Goal: Task Accomplishment & Management: Manage account settings

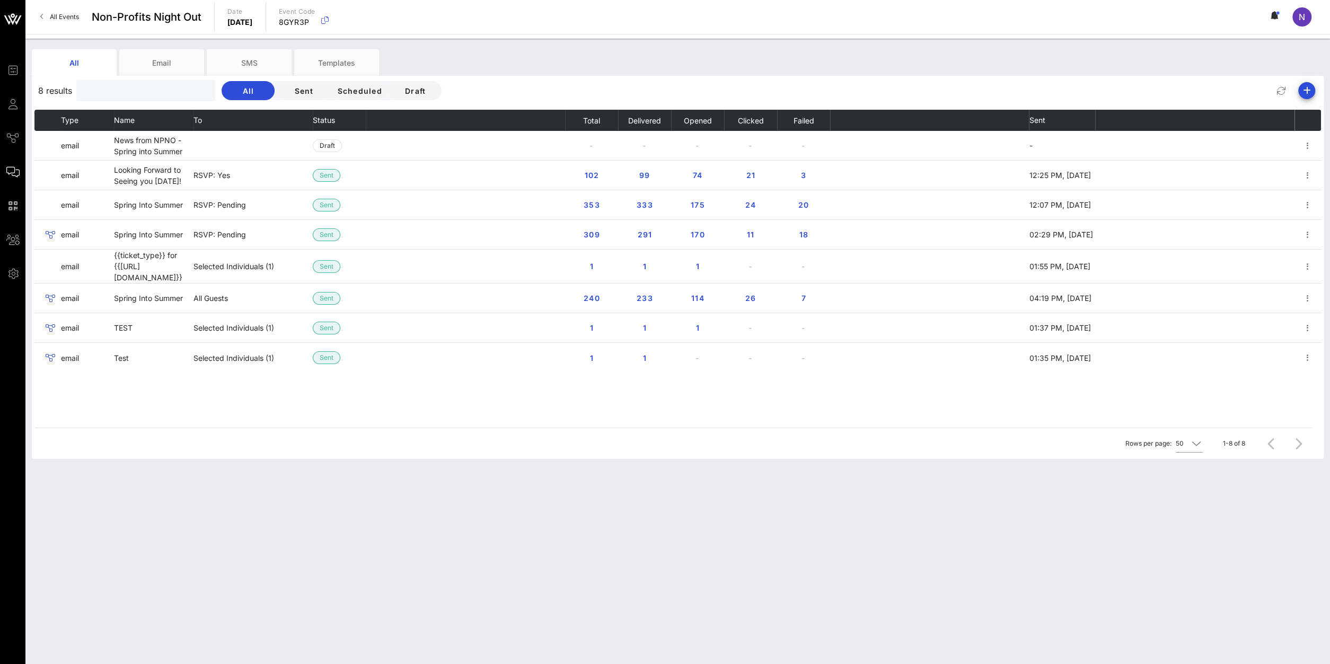
click at [108, 91] on input "text" at bounding box center [145, 91] width 124 height 14
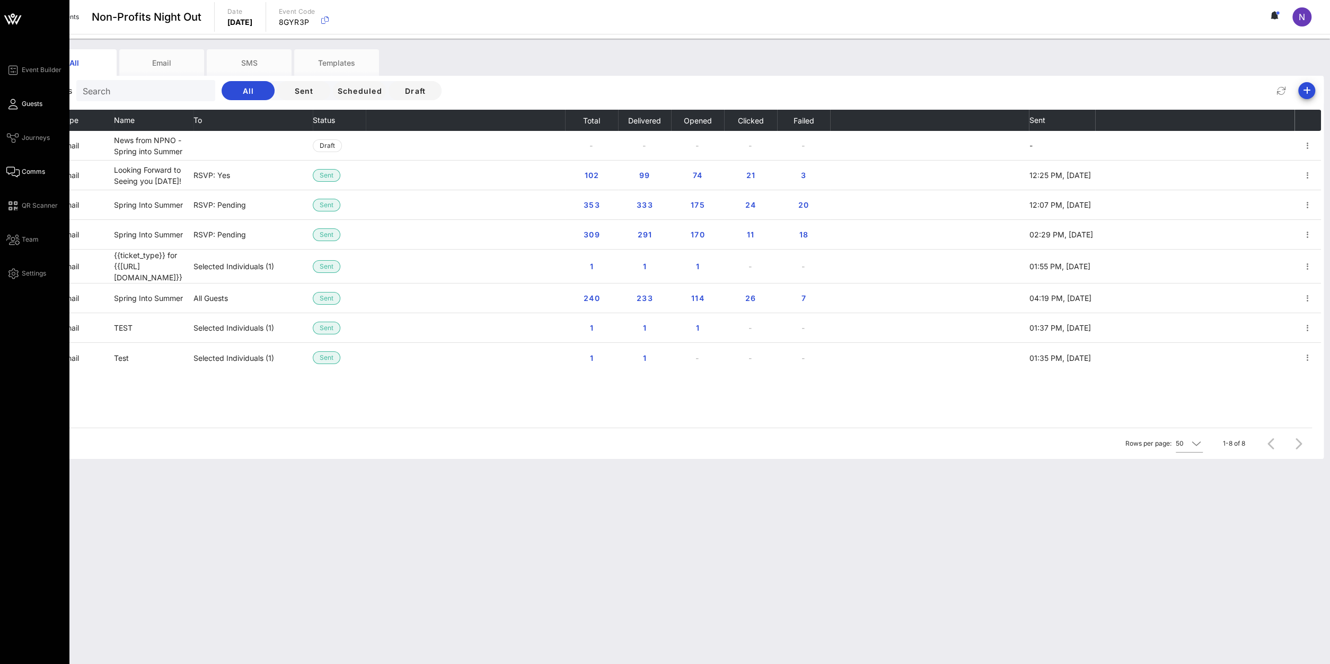
click at [25, 105] on span "Guests" at bounding box center [32, 104] width 21 height 10
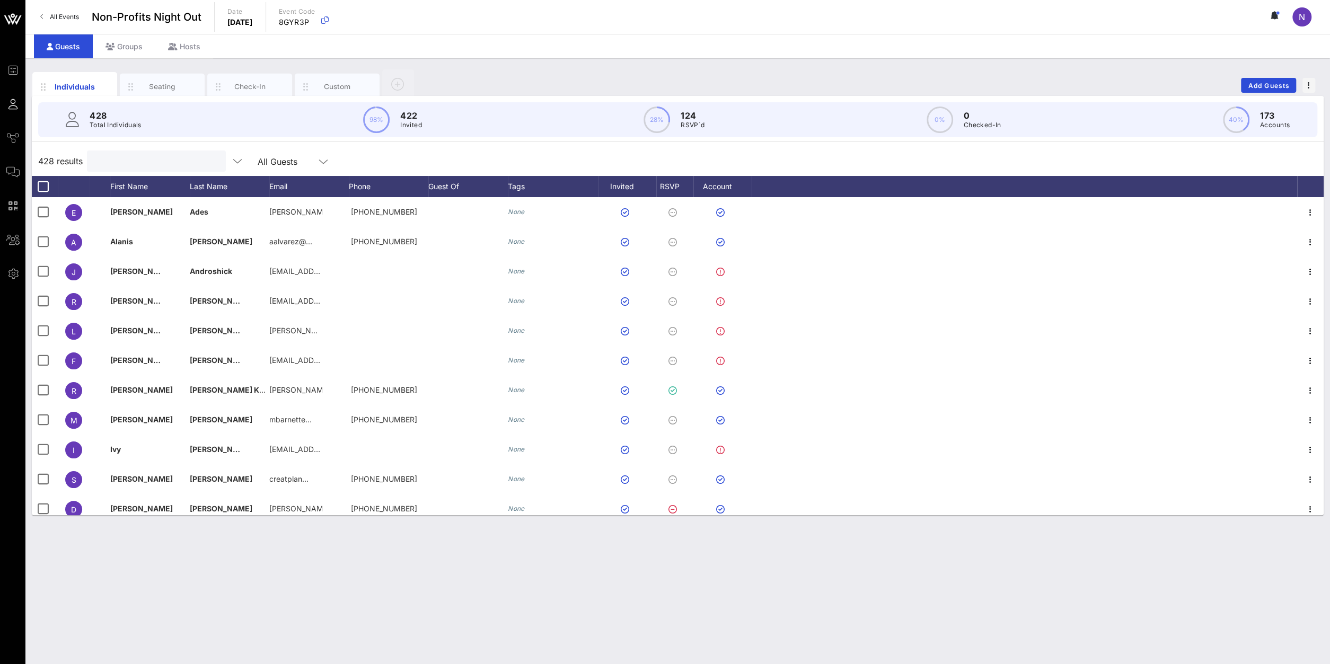
click at [153, 162] on input "text" at bounding box center [155, 161] width 124 height 14
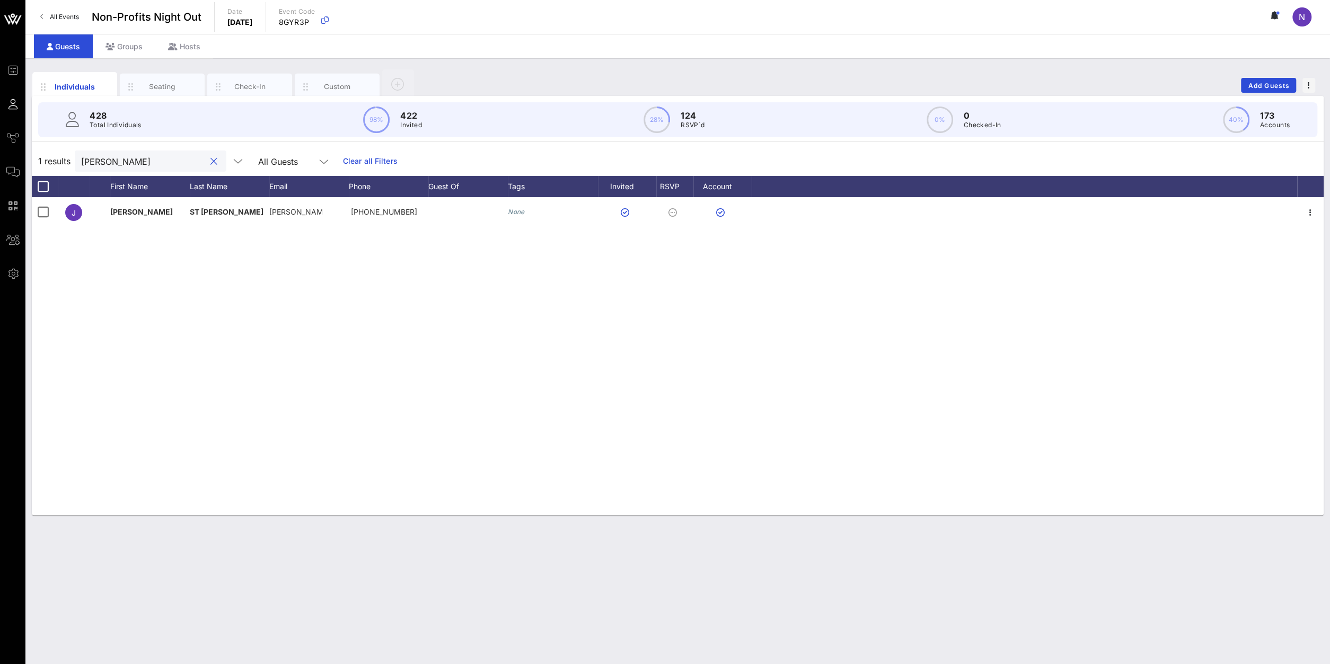
drag, startPoint x: 99, startPoint y: 160, endPoint x: 50, endPoint y: 154, distance: 49.1
click at [81, 154] on input "[PERSON_NAME]" at bounding box center [143, 161] width 124 height 14
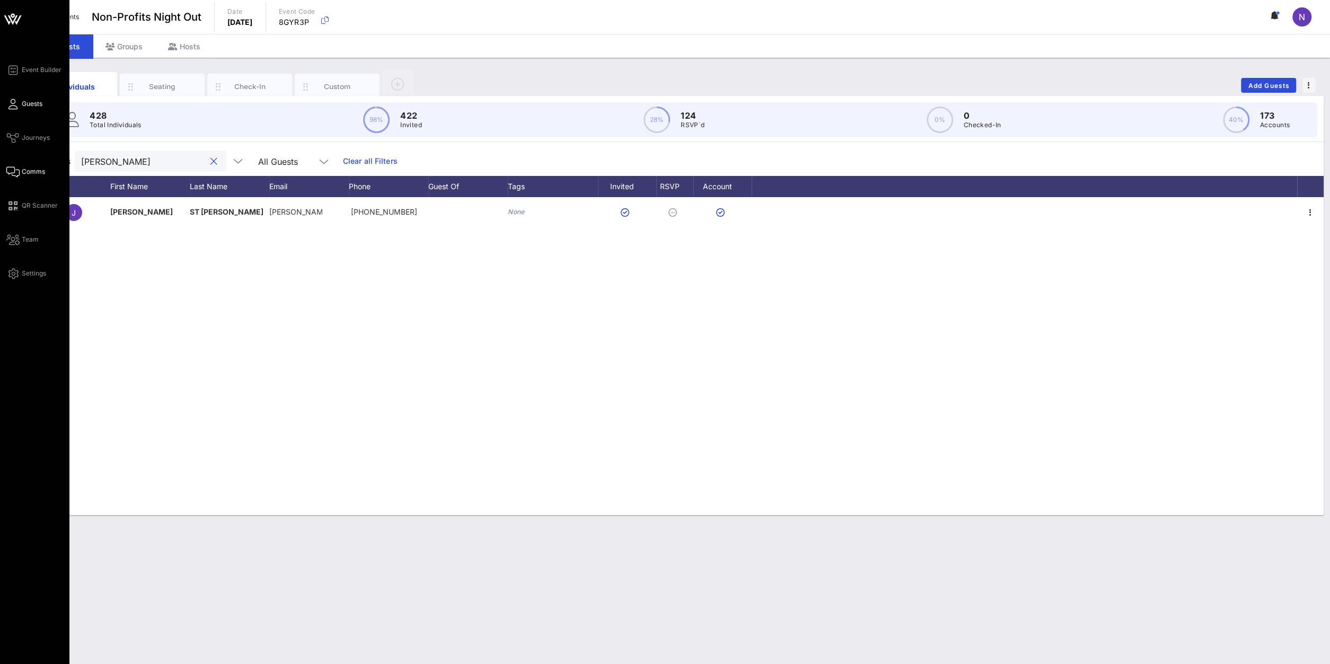
type input "[PERSON_NAME]"
click at [25, 168] on span "Comms" at bounding box center [33, 172] width 23 height 10
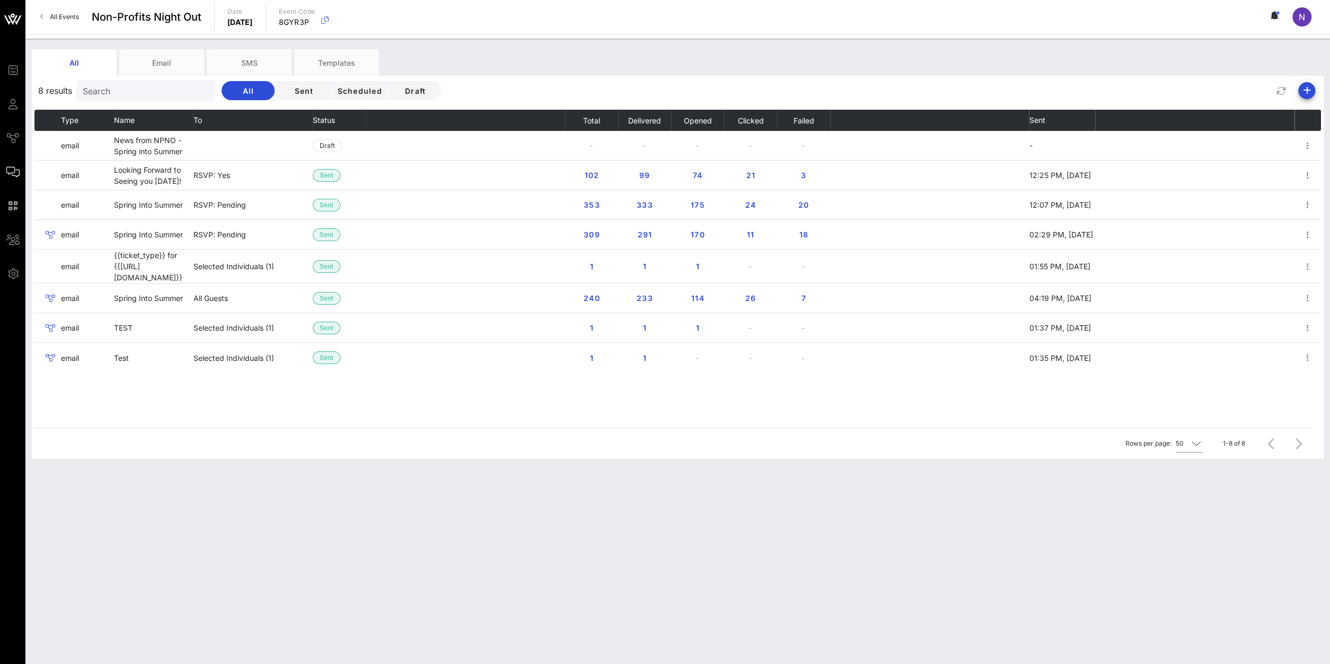
click at [47, 4] on div "All Events Non-Profits Night Out Date [DATE] Event Code 8GYR3P N" at bounding box center [677, 17] width 1304 height 34
click at [47, 11] on link "All Events" at bounding box center [59, 16] width 51 height 17
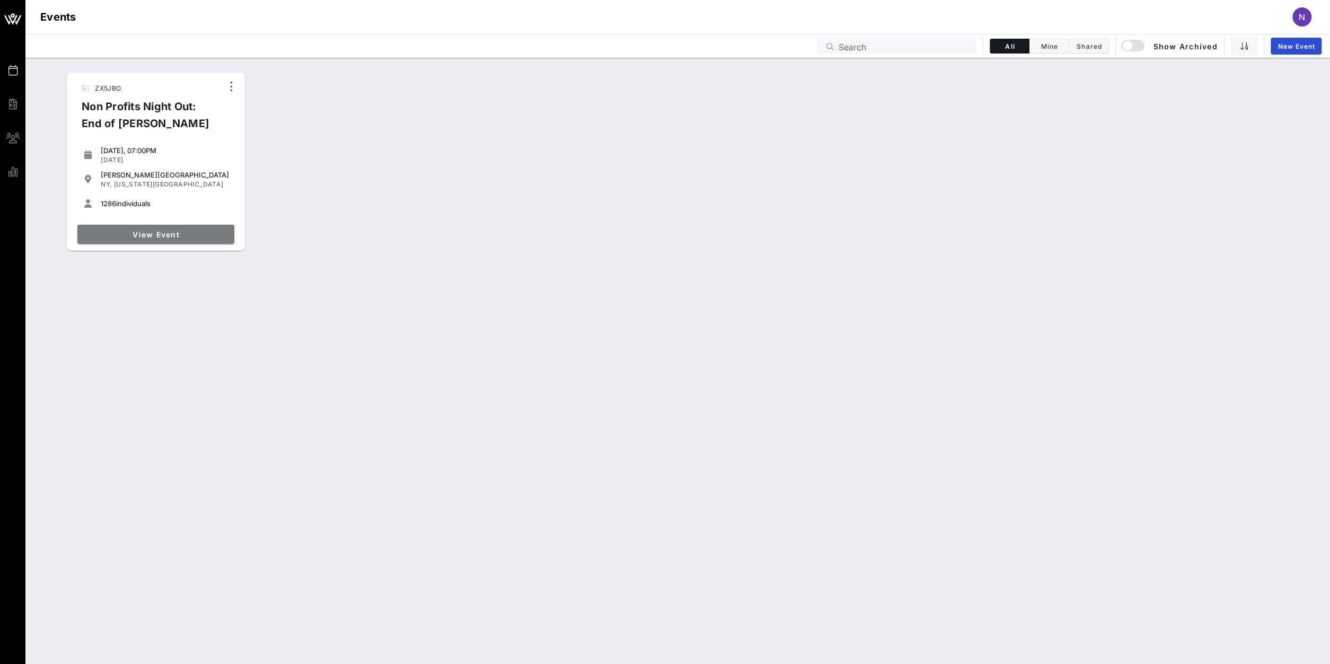
click at [179, 230] on span "View Event" at bounding box center [156, 234] width 148 height 9
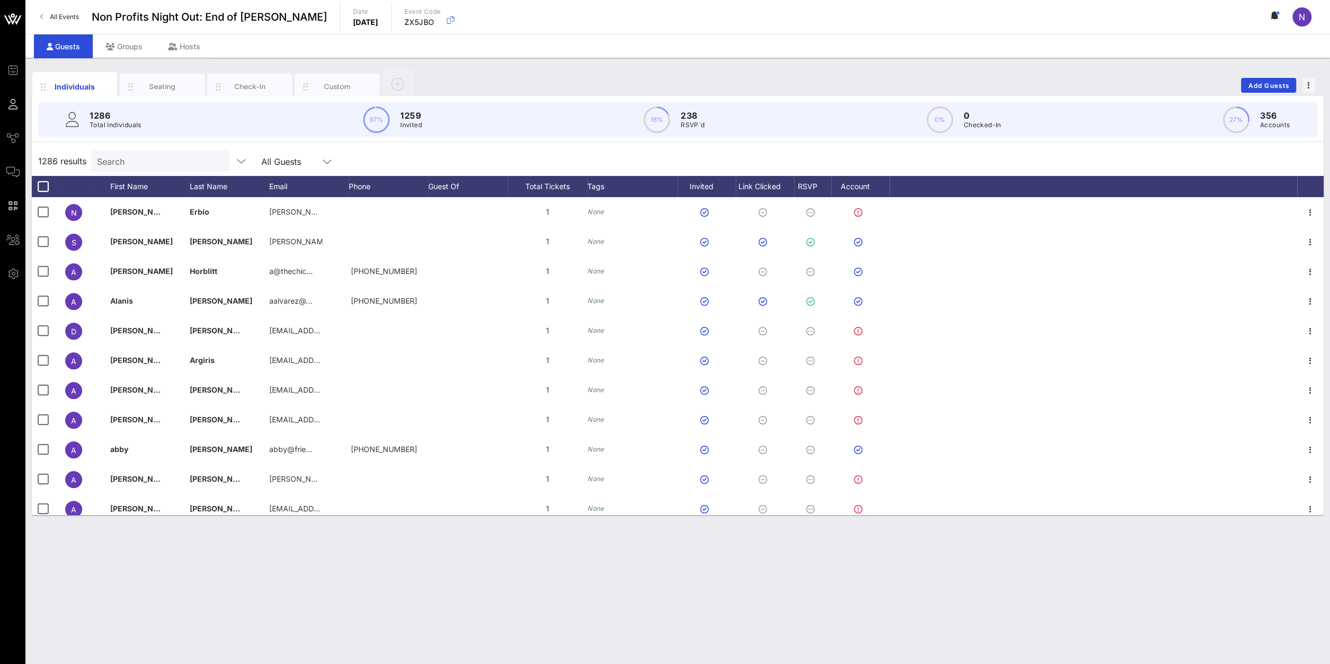
click at [148, 167] on div "Search" at bounding box center [159, 161] width 124 height 21
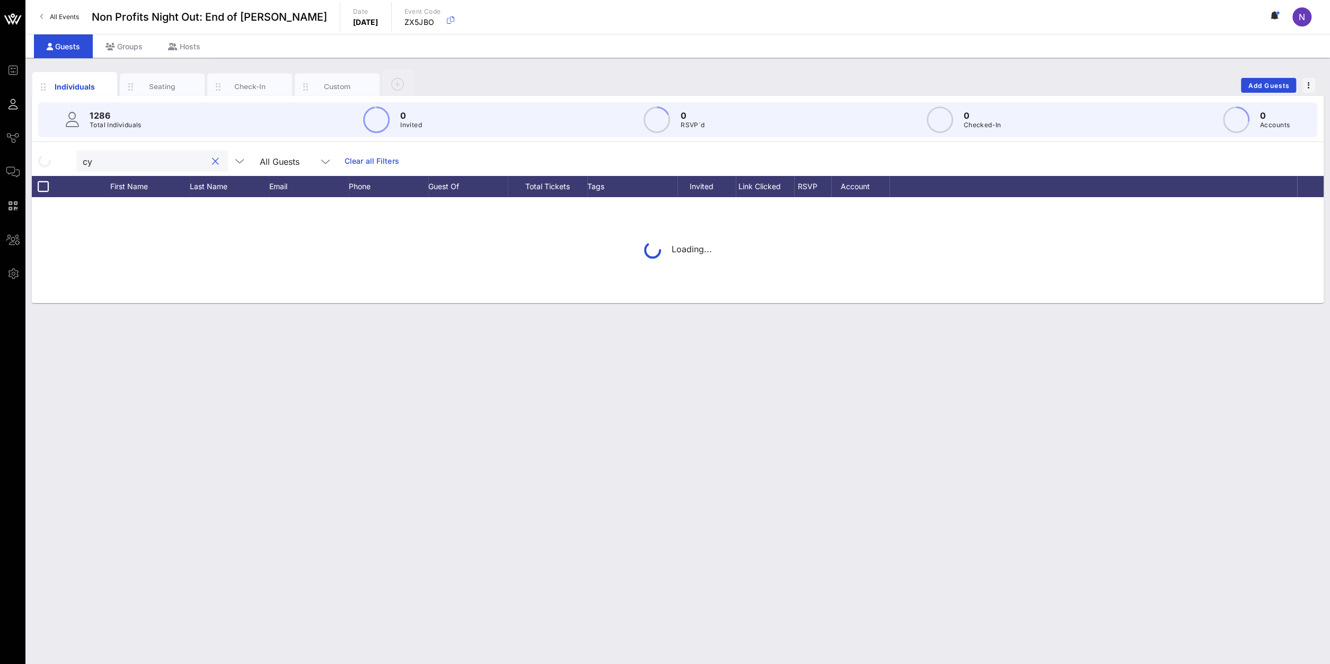
type input "[PERSON_NAME]"
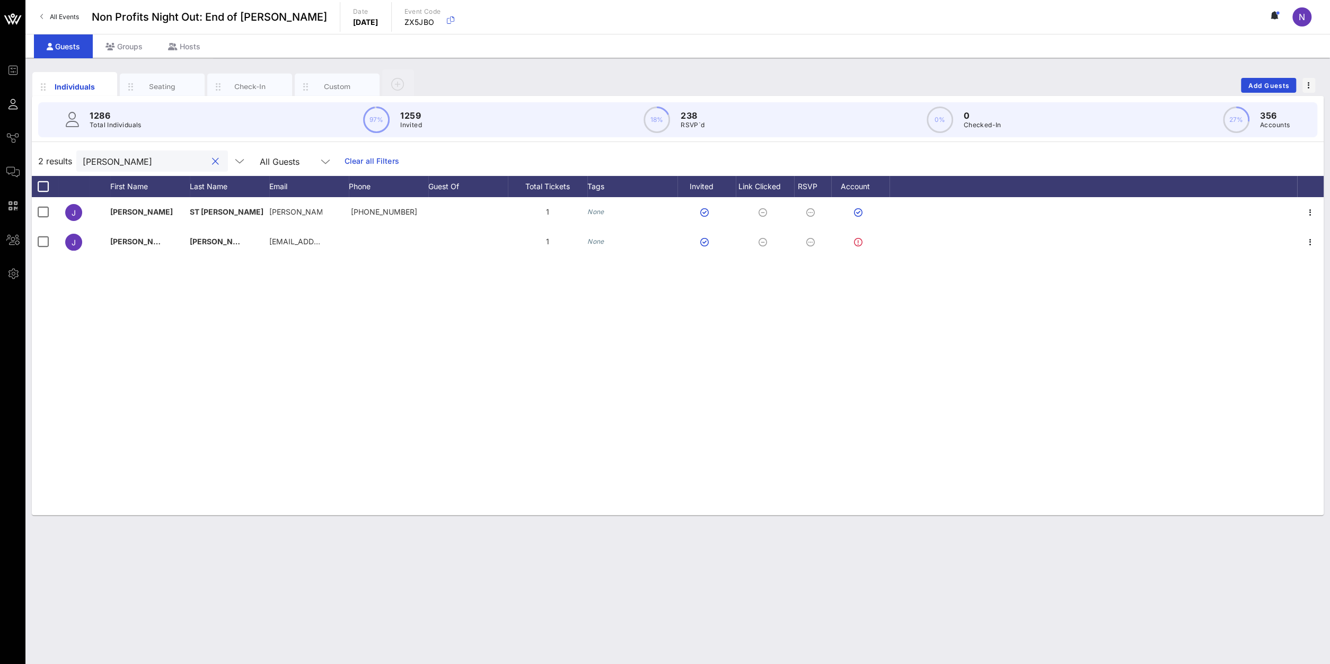
click at [209, 163] on div at bounding box center [215, 161] width 13 height 13
click at [212, 163] on button "clear icon" at bounding box center [215, 161] width 7 height 11
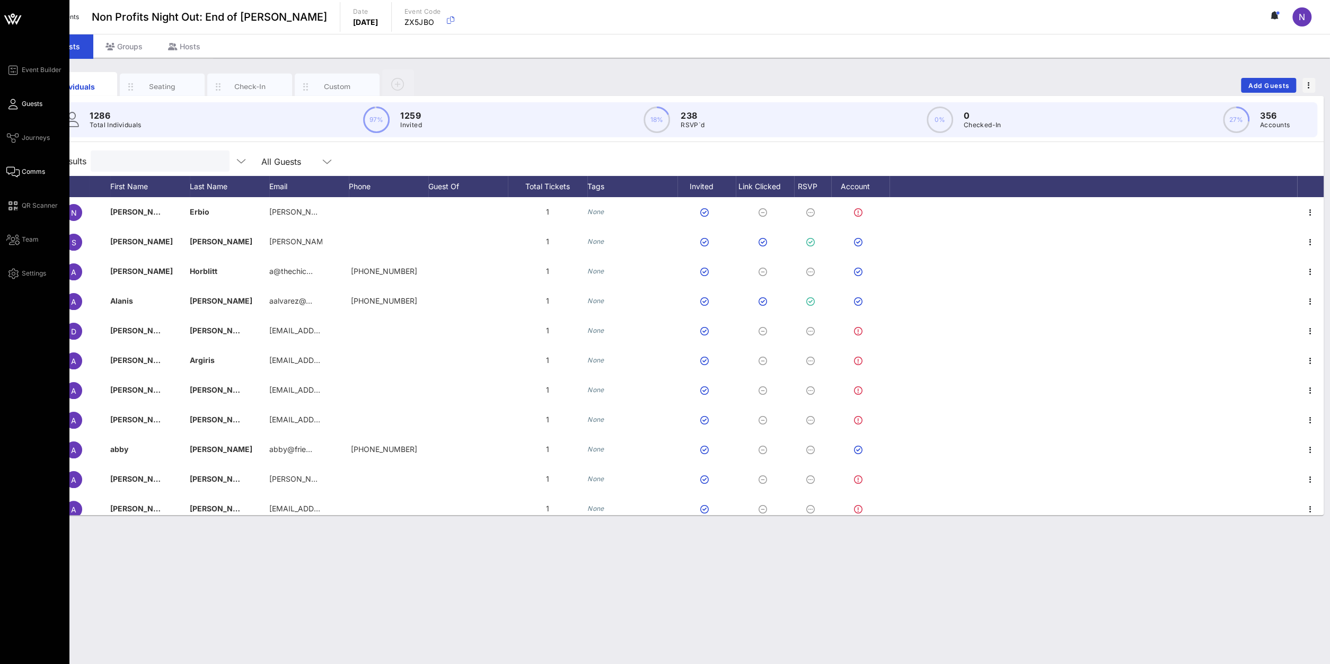
click at [25, 167] on span "Comms" at bounding box center [33, 172] width 23 height 10
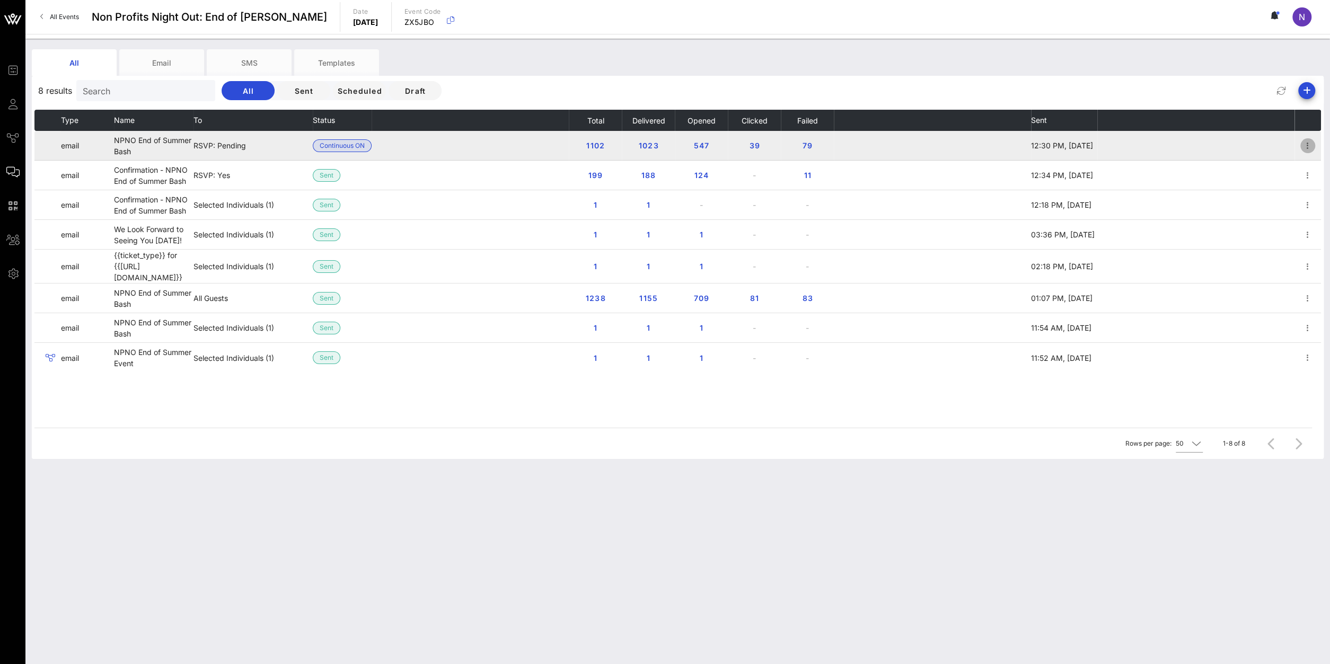
click at [1309, 143] on icon "button" at bounding box center [1307, 145] width 13 height 13
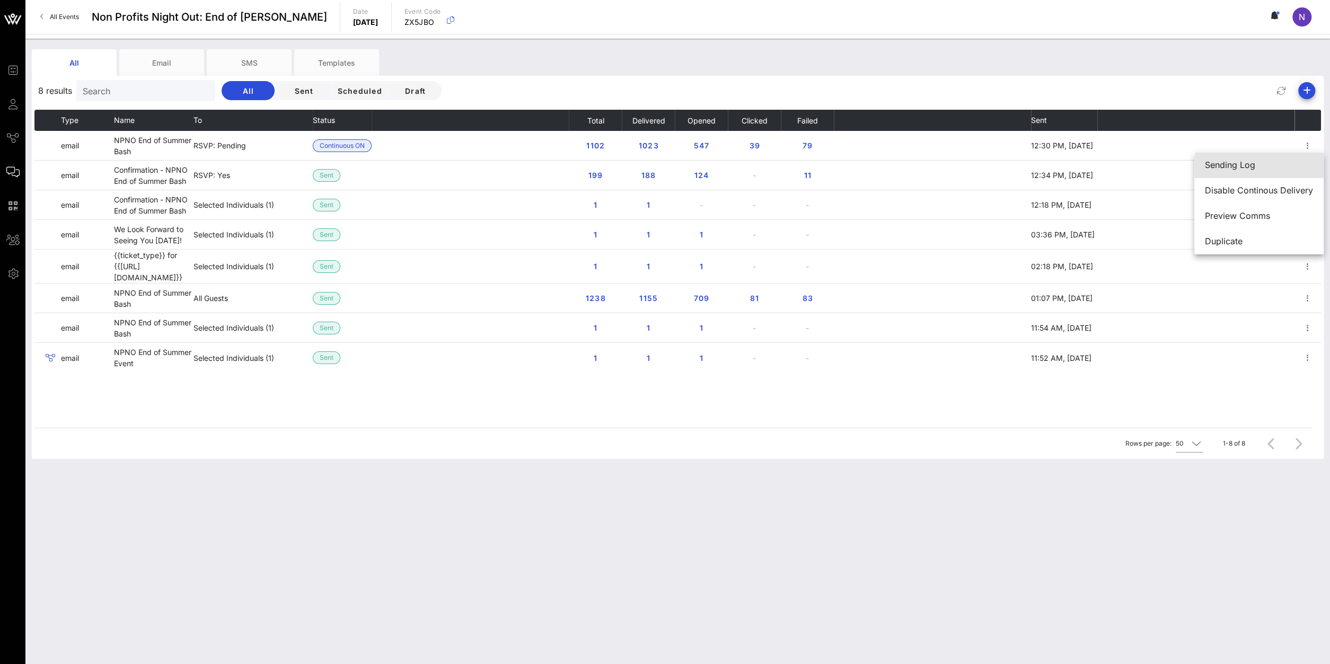
click at [1256, 161] on div "Sending Log" at bounding box center [1259, 165] width 108 height 10
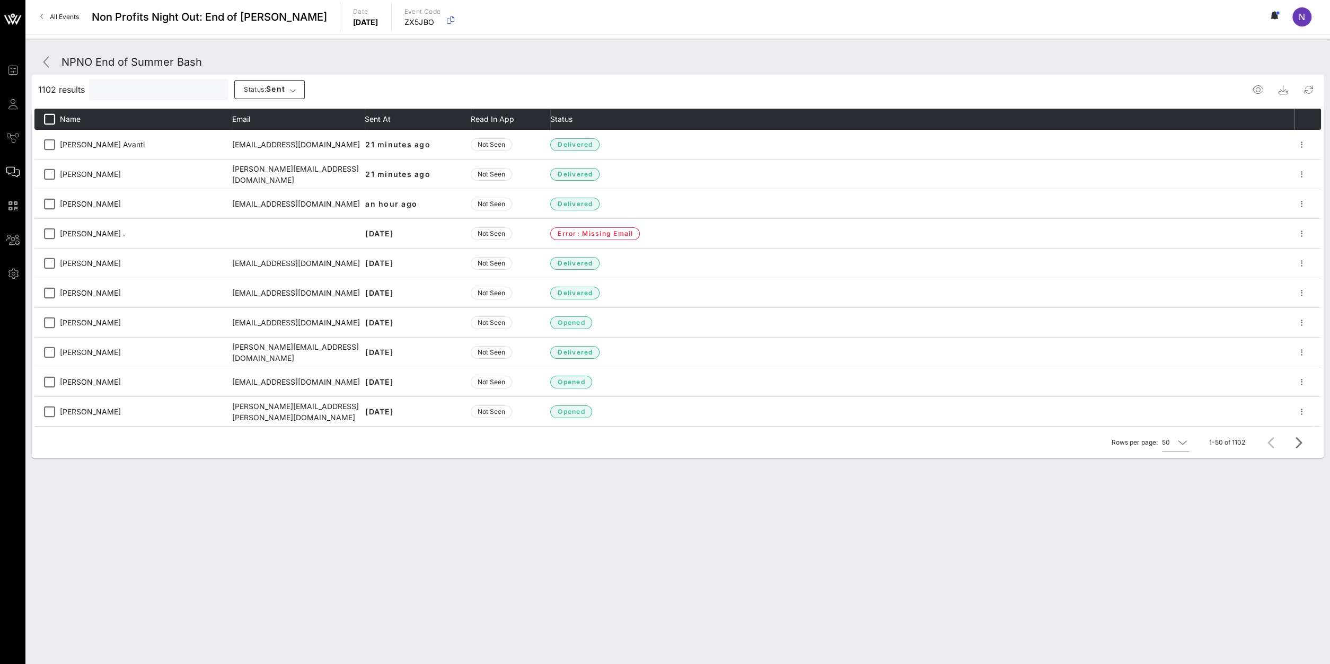
click at [129, 91] on input "text" at bounding box center [157, 90] width 124 height 14
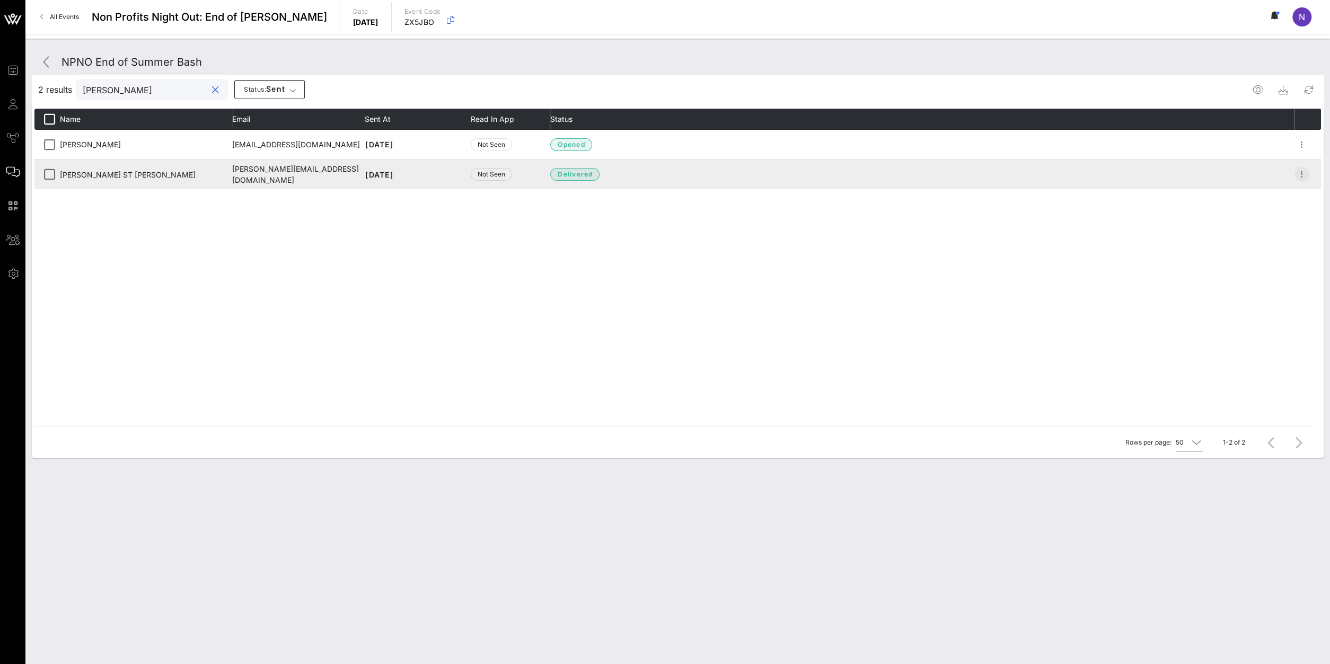
type input "[PERSON_NAME]"
click at [1301, 171] on icon "button" at bounding box center [1301, 174] width 13 height 13
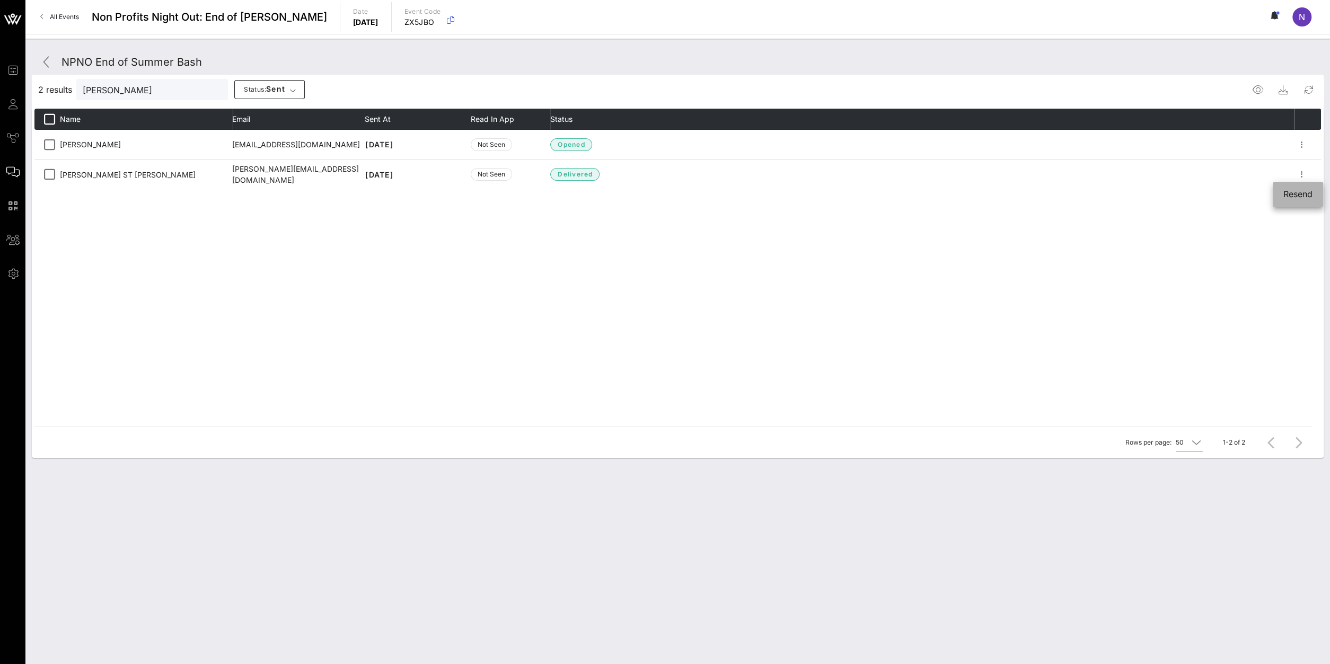
click at [1289, 193] on div "Resend" at bounding box center [1297, 194] width 29 height 10
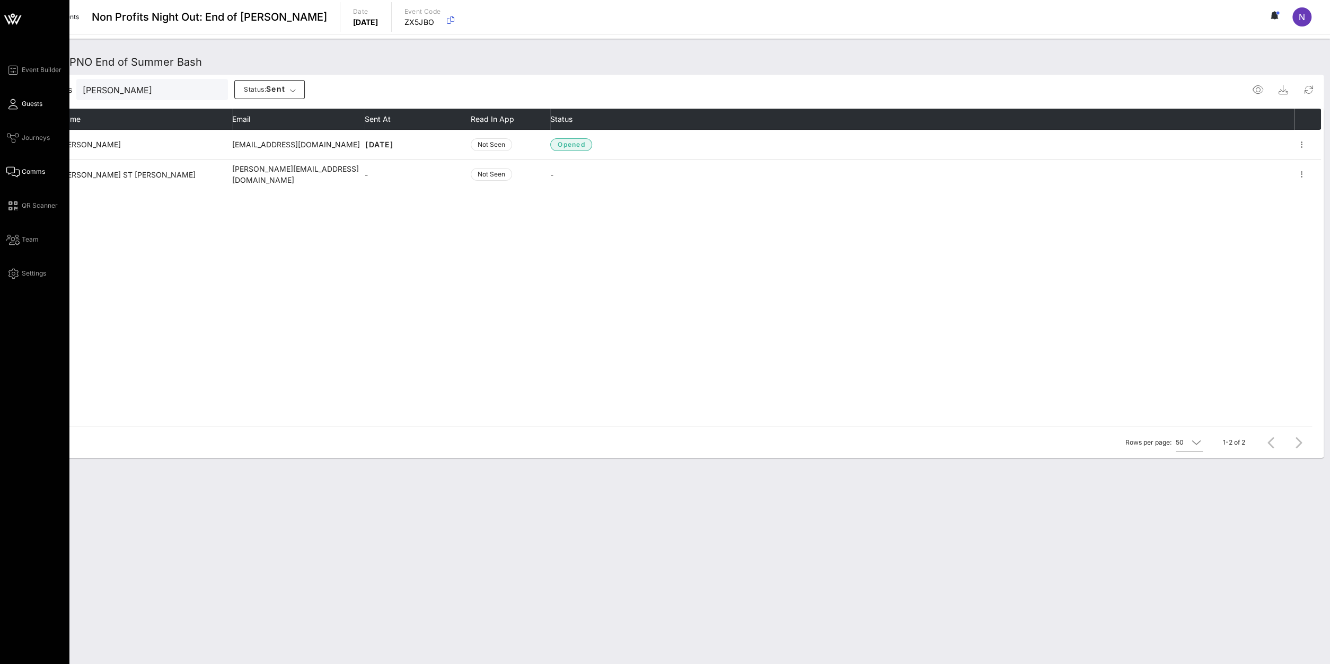
click at [27, 102] on span "Guests" at bounding box center [32, 104] width 21 height 10
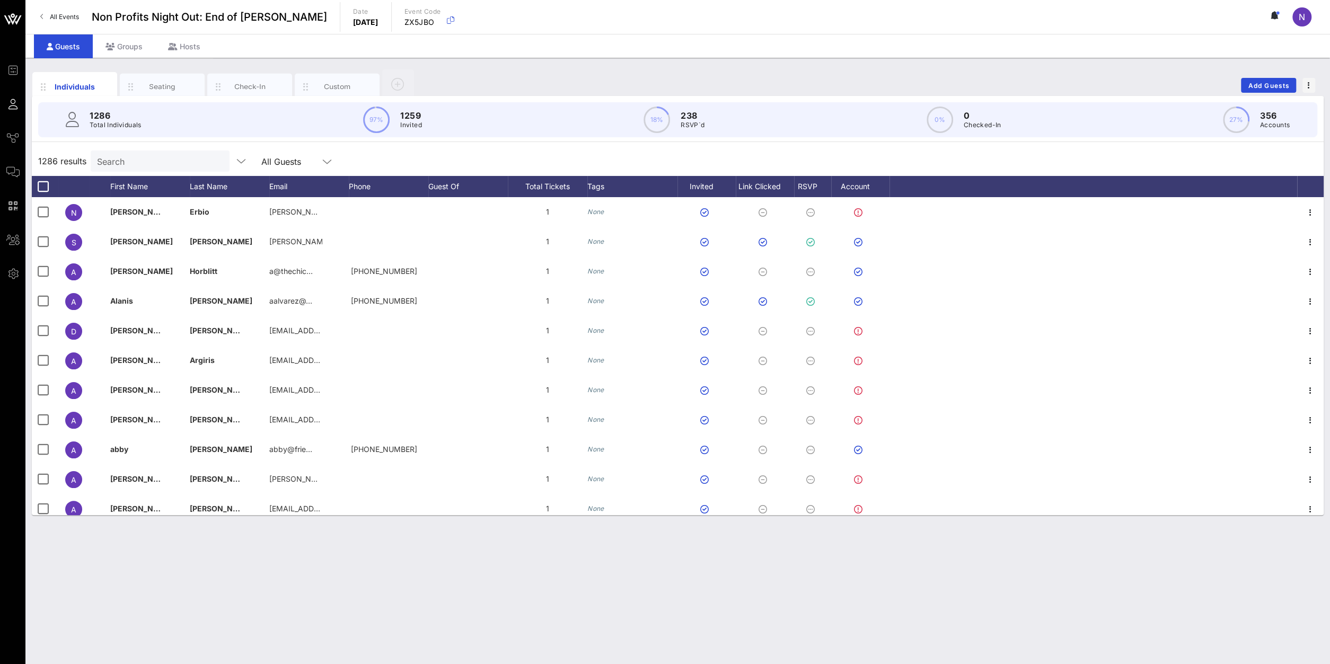
click at [145, 161] on input "Search" at bounding box center [159, 161] width 124 height 14
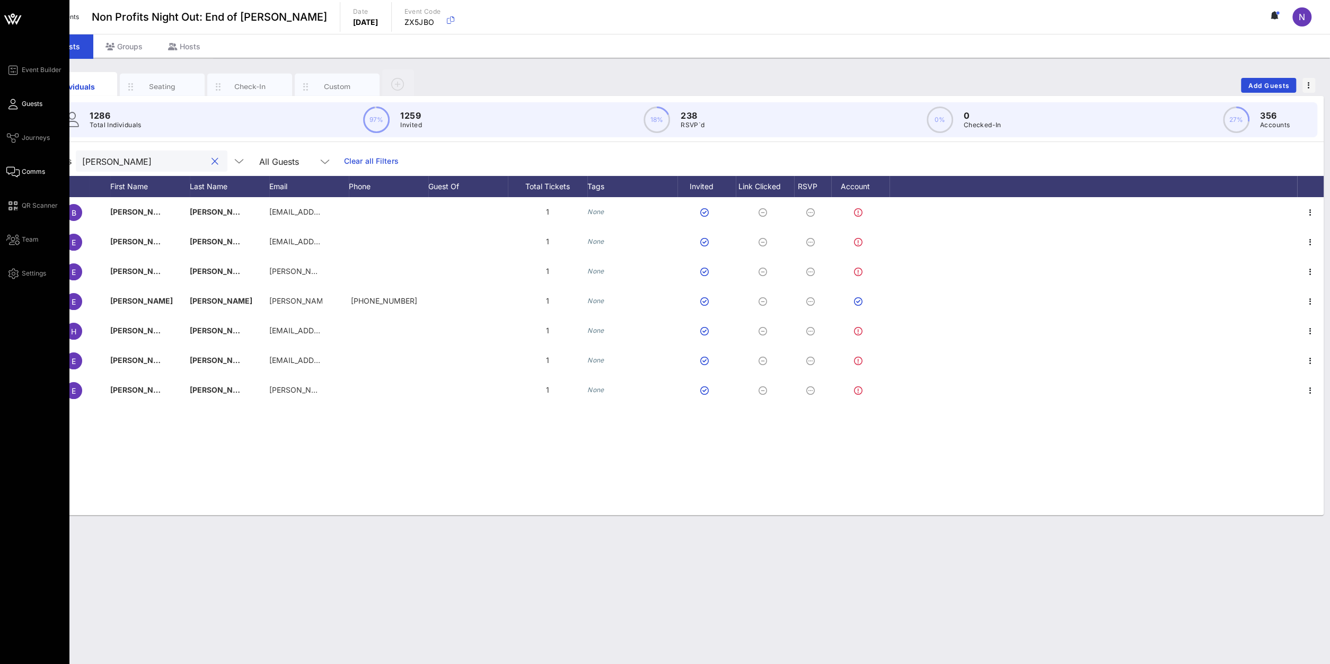
type input "[PERSON_NAME]"
click at [33, 174] on span "Comms" at bounding box center [33, 172] width 23 height 10
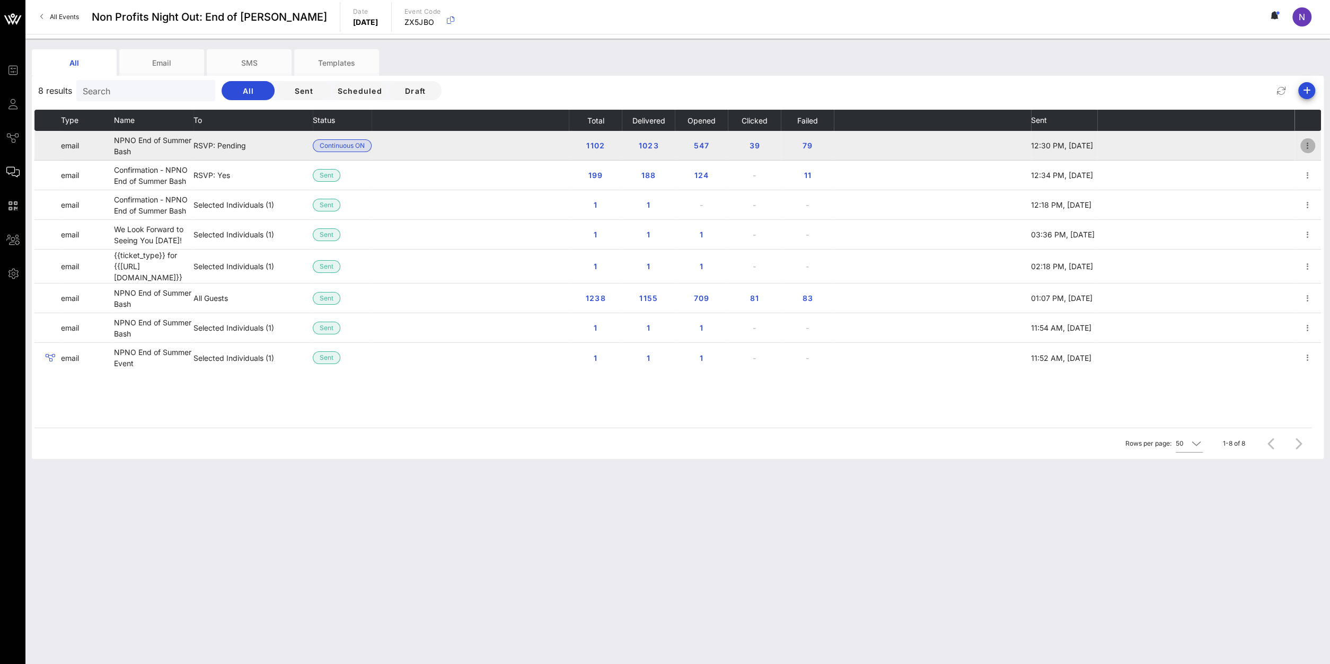
click at [1306, 147] on icon "button" at bounding box center [1307, 145] width 13 height 13
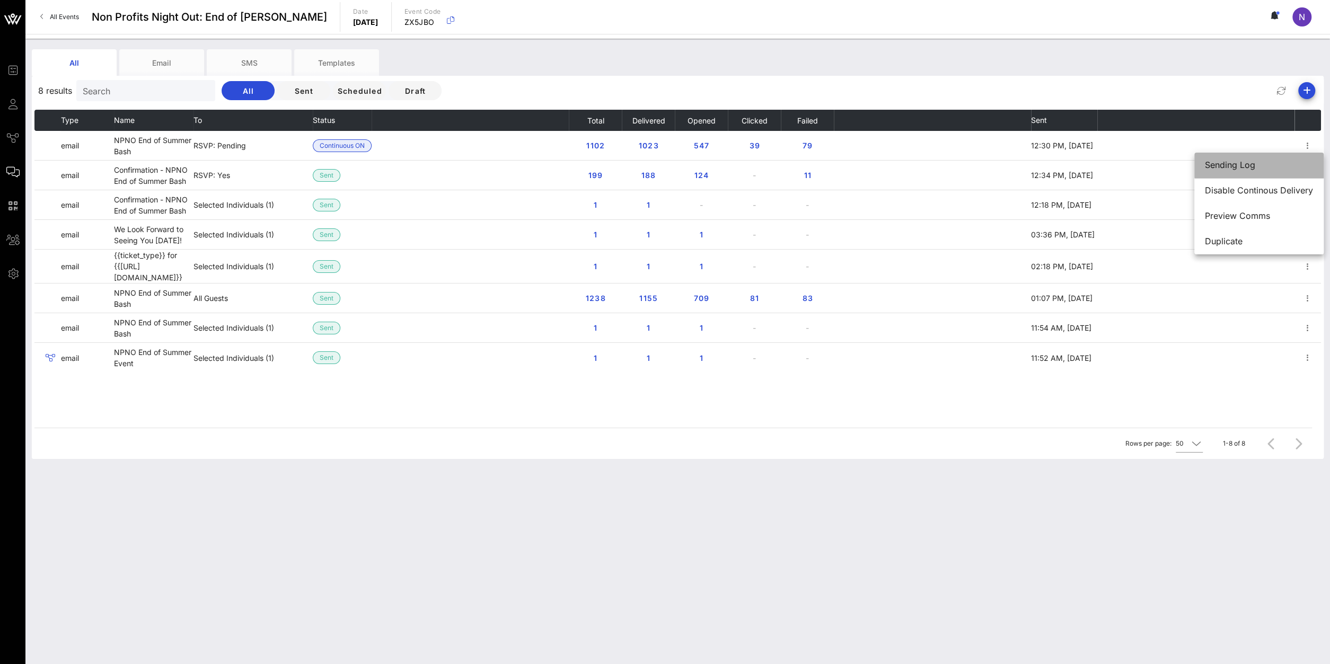
click at [1278, 165] on div "Sending Log" at bounding box center [1259, 165] width 108 height 10
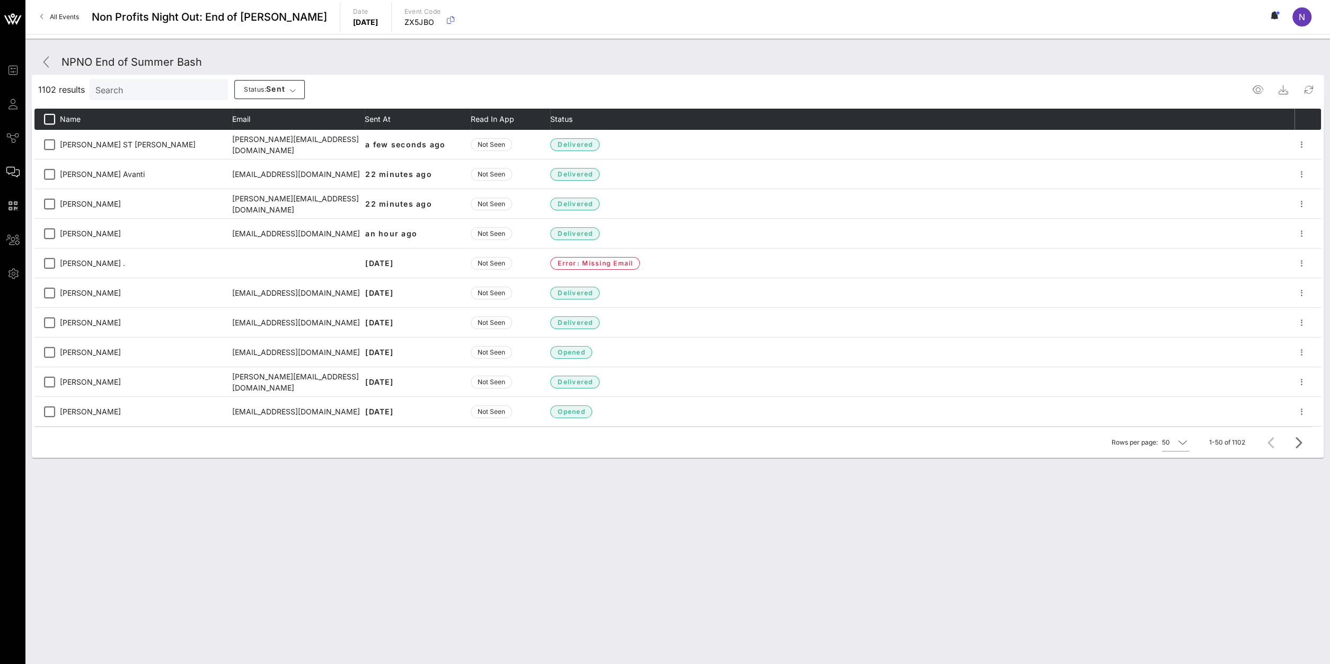
click at [124, 97] on div "Search" at bounding box center [157, 89] width 124 height 21
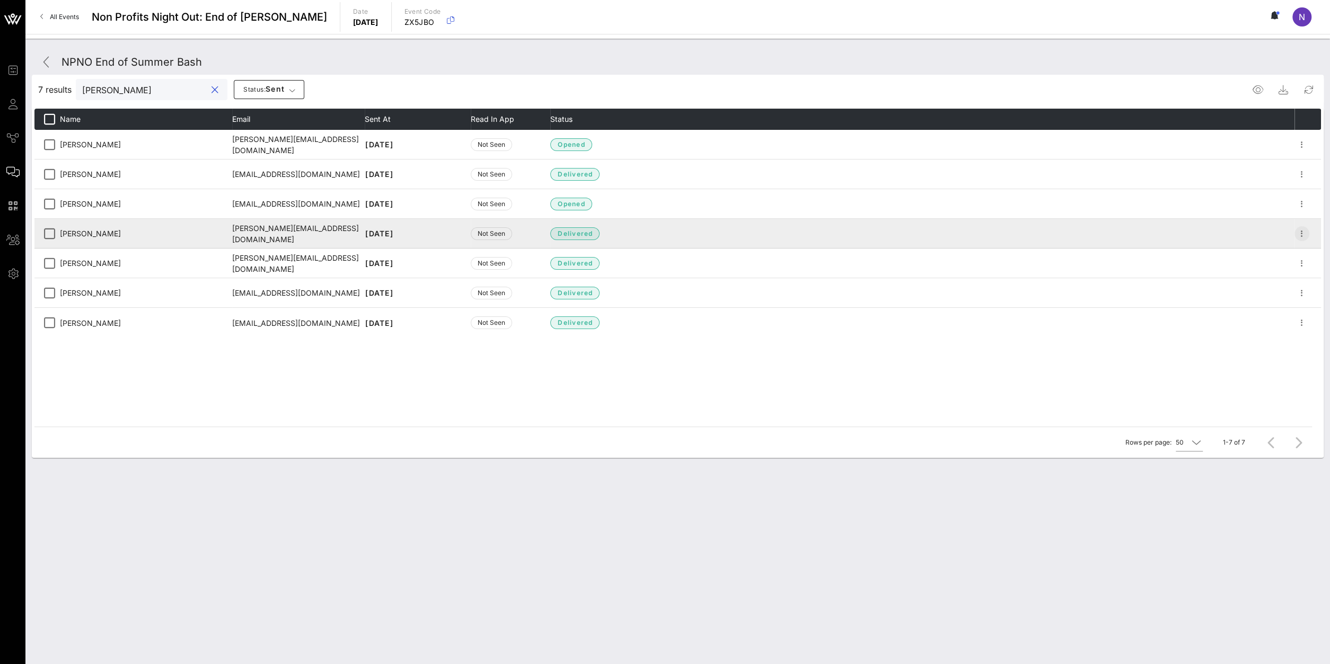
type input "[PERSON_NAME]"
click at [1305, 235] on icon "button" at bounding box center [1301, 233] width 13 height 13
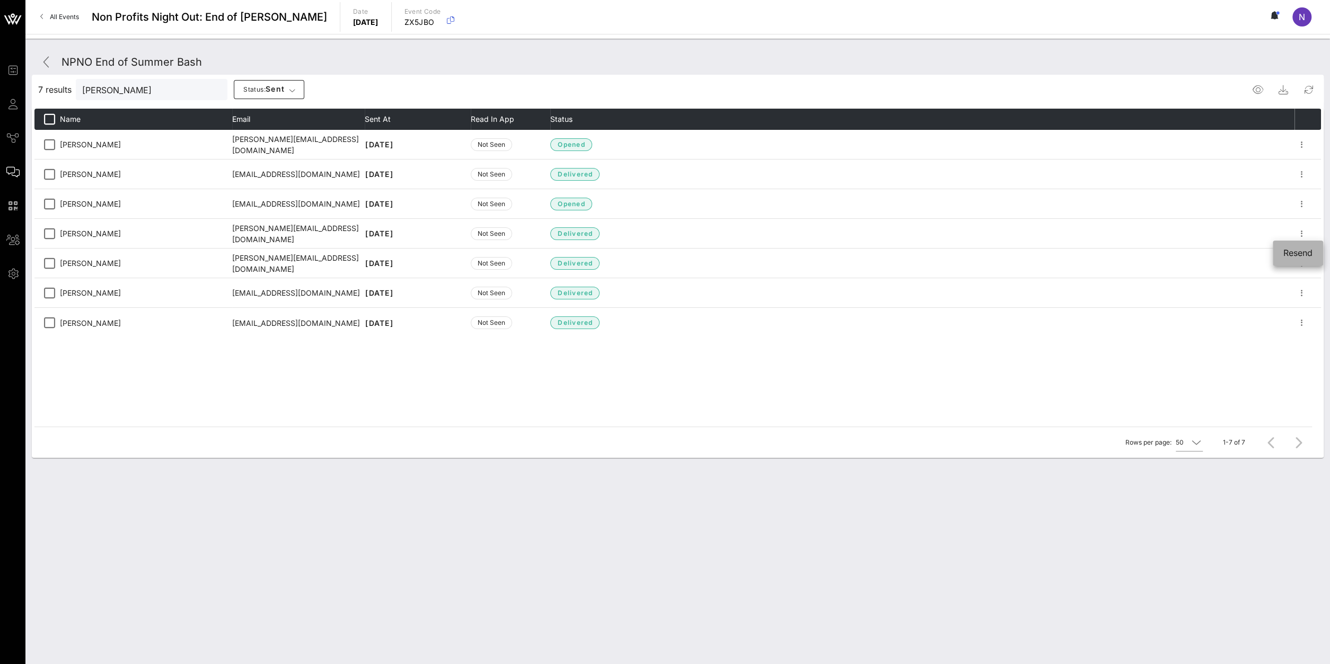
click at [1294, 253] on div "Resend" at bounding box center [1297, 253] width 29 height 10
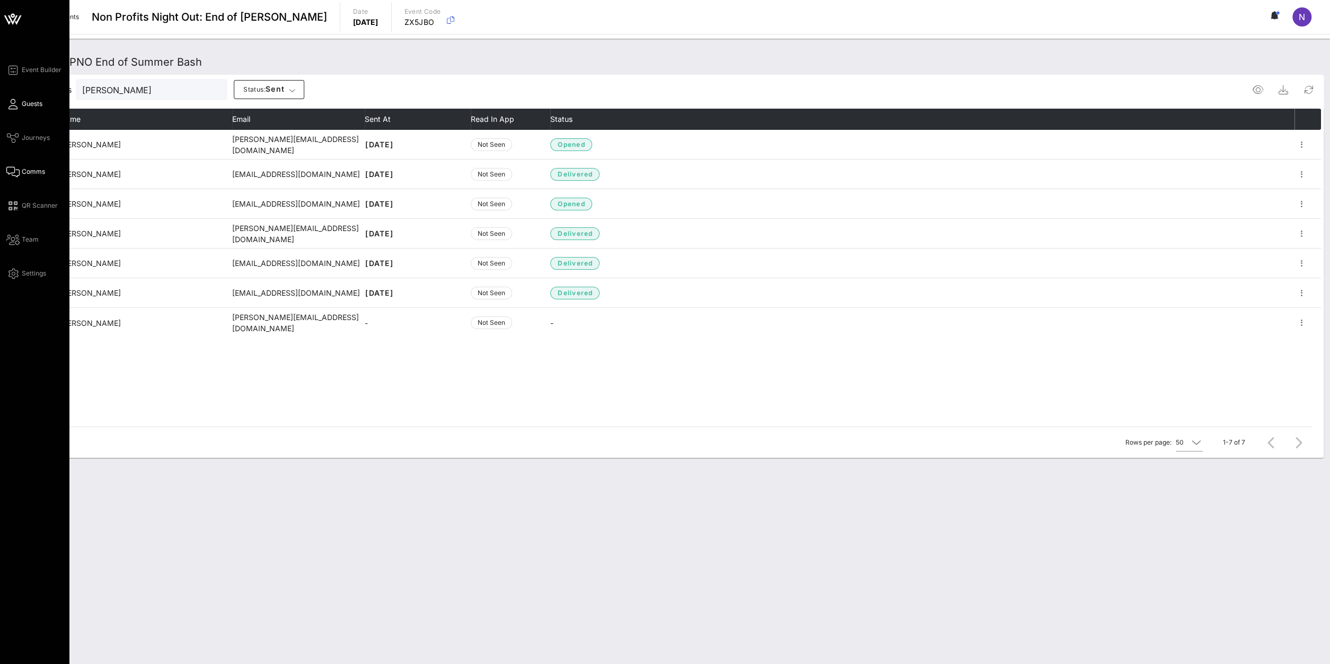
click at [20, 102] on link "Guests" at bounding box center [24, 104] width 36 height 13
